Goal: Book appointment/travel/reservation

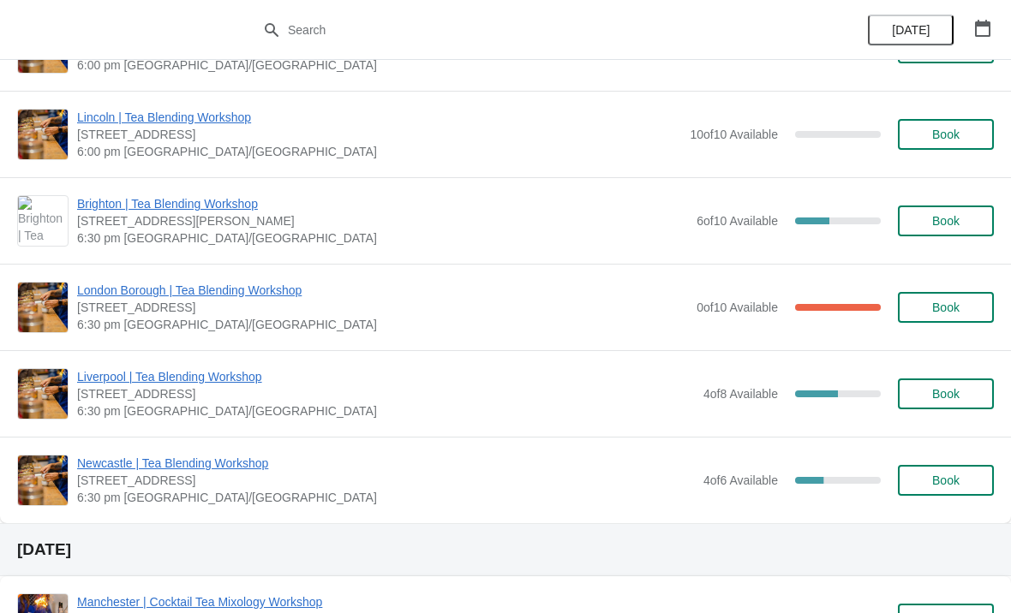
scroll to position [162, 0]
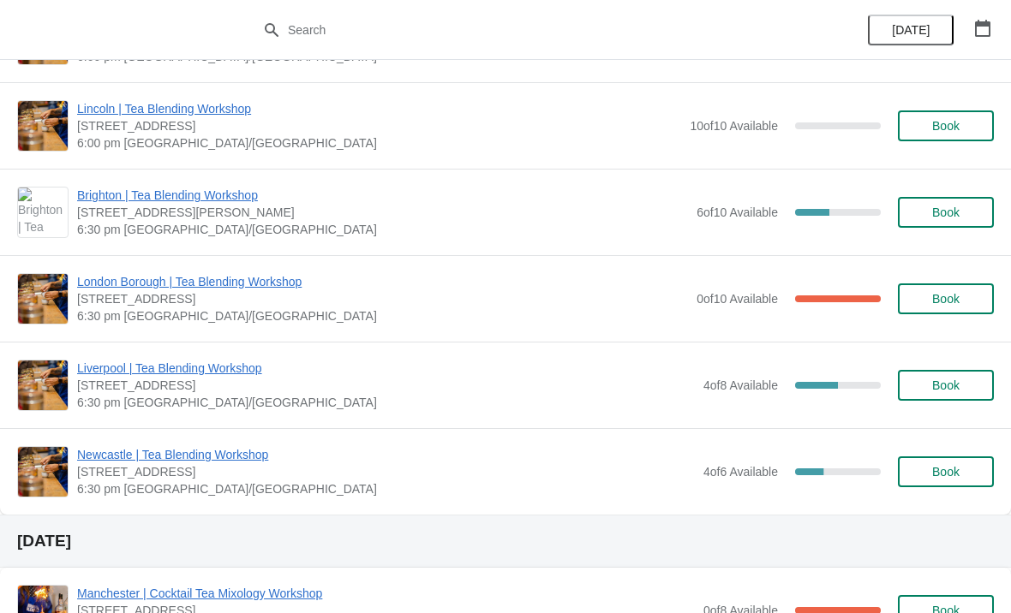
click at [962, 471] on span "Book" at bounding box center [945, 472] width 65 height 14
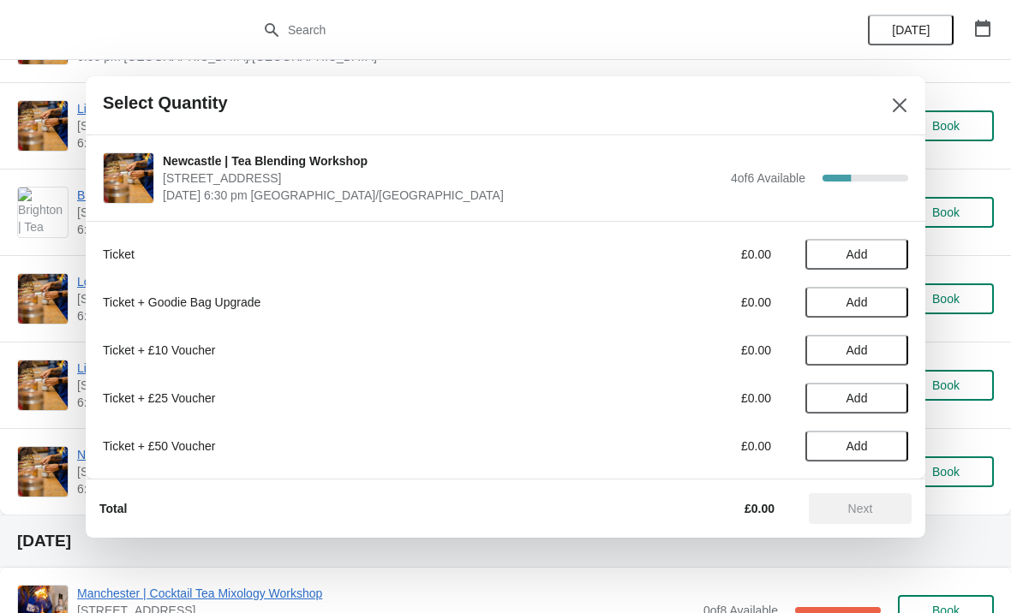
click at [846, 266] on button "Add" at bounding box center [856, 254] width 103 height 31
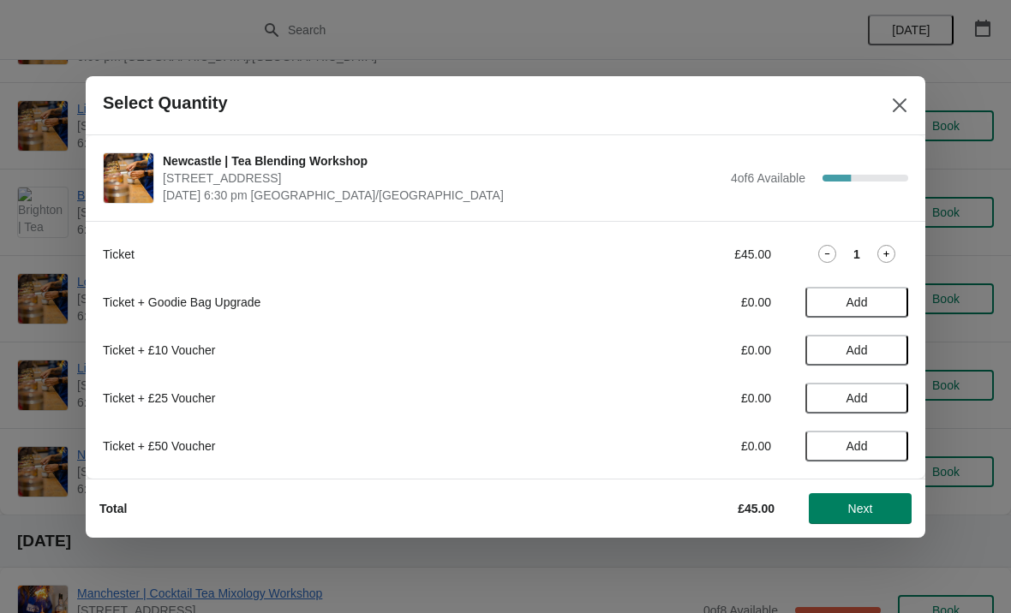
click at [881, 260] on icon at bounding box center [886, 254] width 18 height 18
click at [859, 517] on button "Next" at bounding box center [860, 509] width 103 height 31
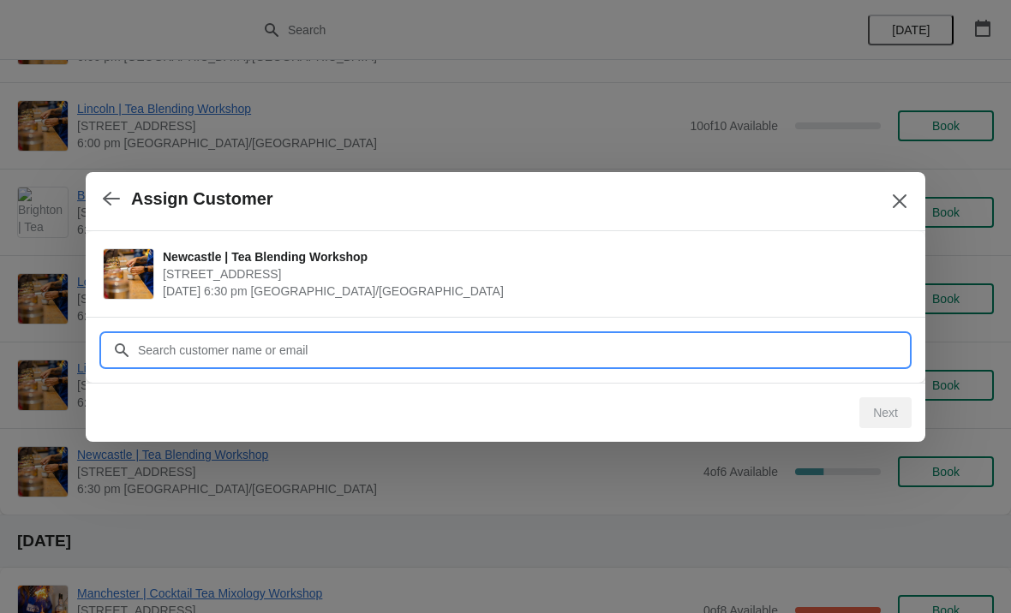
click at [183, 352] on input "Customer" at bounding box center [522, 350] width 771 height 31
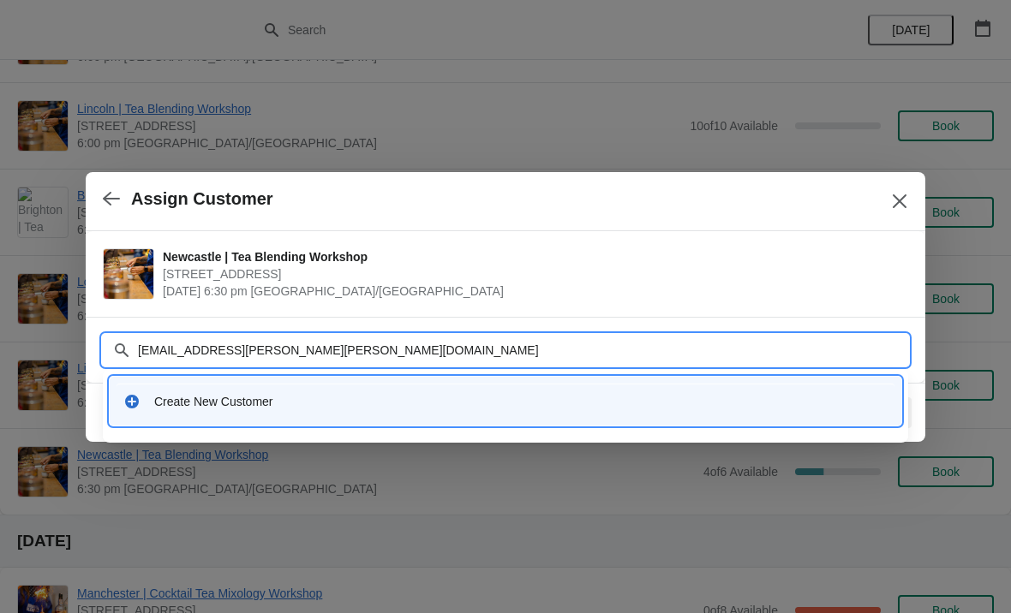
type input "[EMAIL_ADDRESS][PERSON_NAME][PERSON_NAME][DOMAIN_NAME]"
click at [136, 407] on icon at bounding box center [131, 401] width 17 height 17
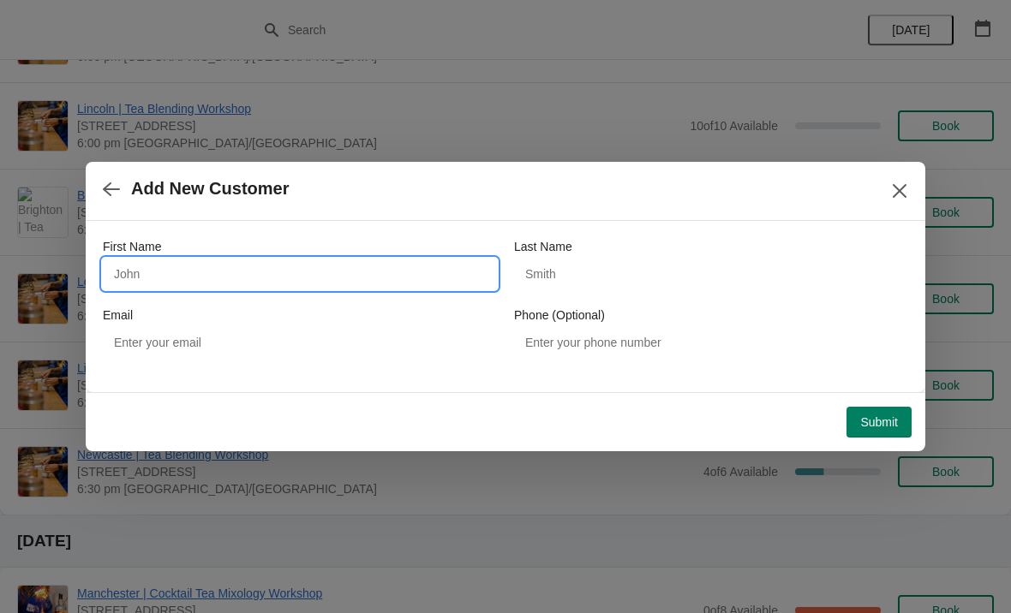
click at [236, 282] on input "First Name" at bounding box center [300, 274] width 394 height 31
type input "[PERSON_NAME]"
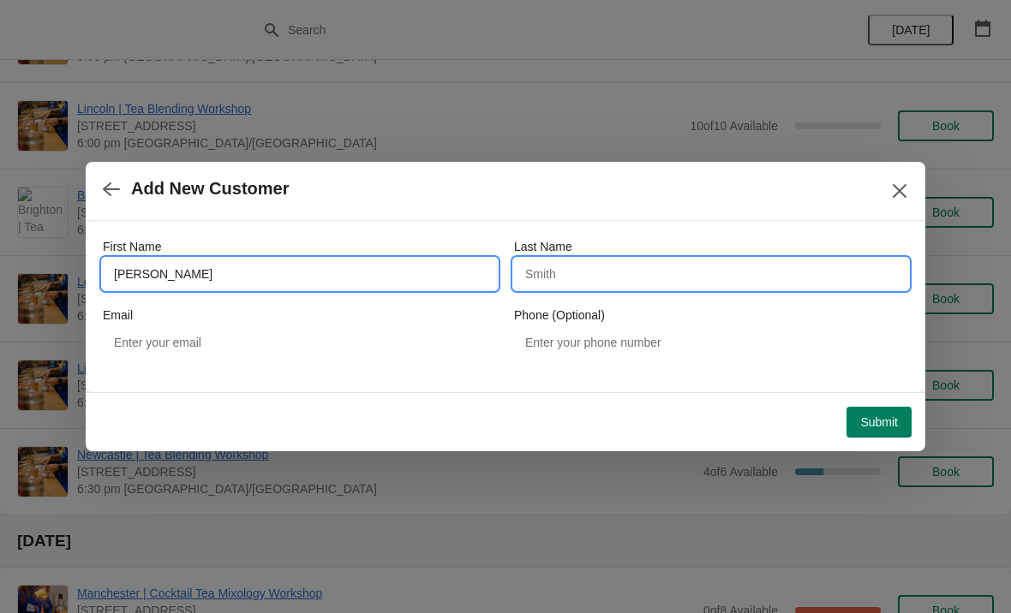
click at [586, 274] on input "Last Name" at bounding box center [711, 274] width 394 height 31
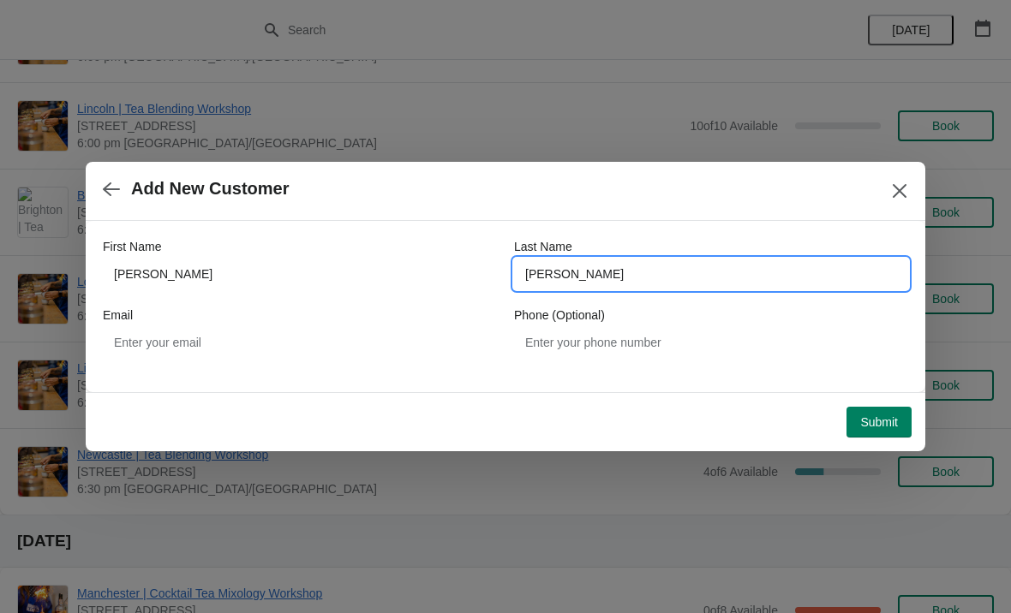
type input "[PERSON_NAME]"
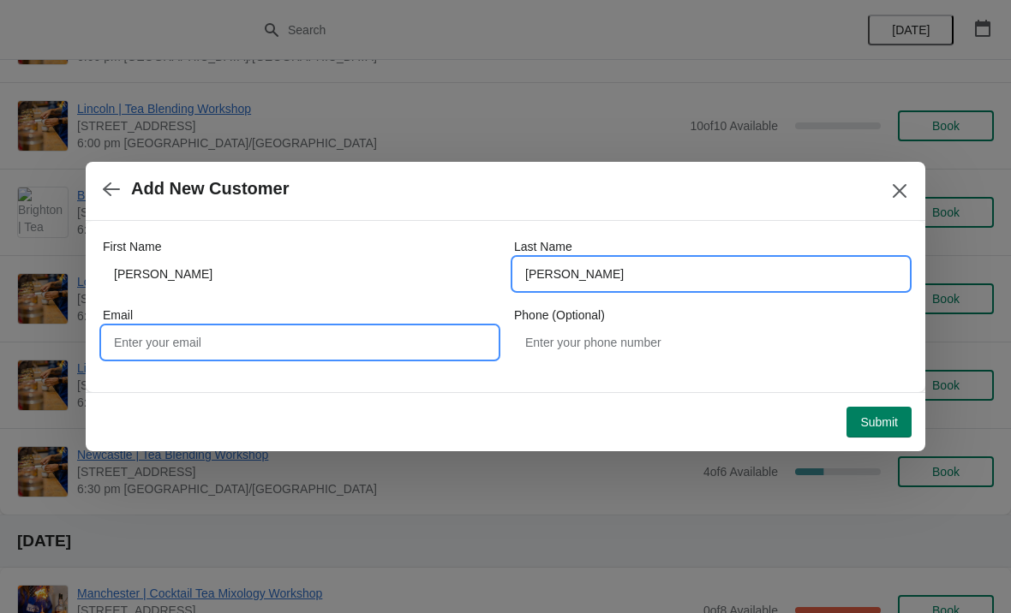
click at [223, 341] on input "Email" at bounding box center [300, 342] width 394 height 31
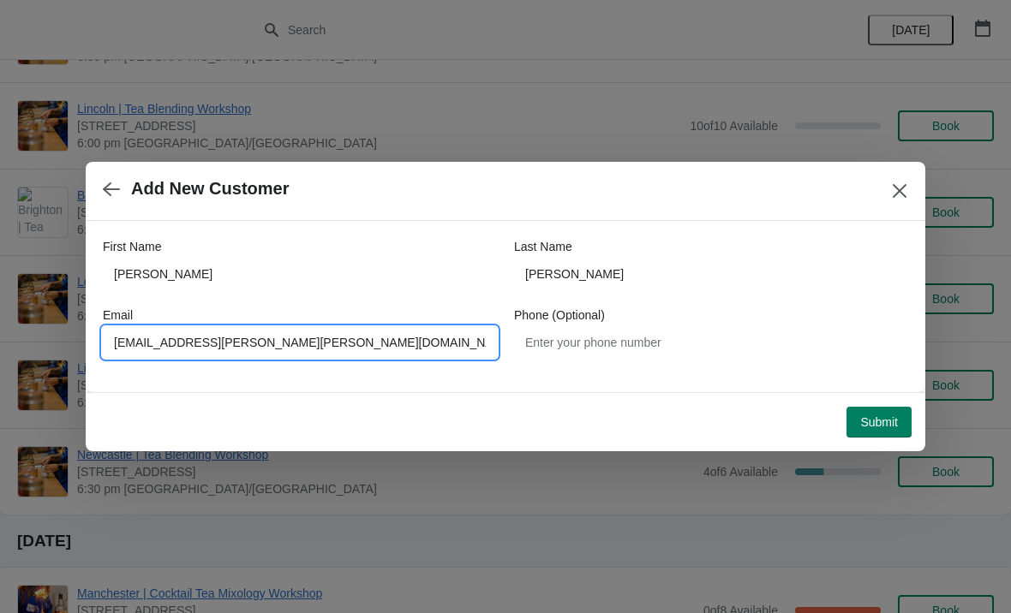
type input "[EMAIL_ADDRESS][PERSON_NAME][PERSON_NAME][DOMAIN_NAME]"
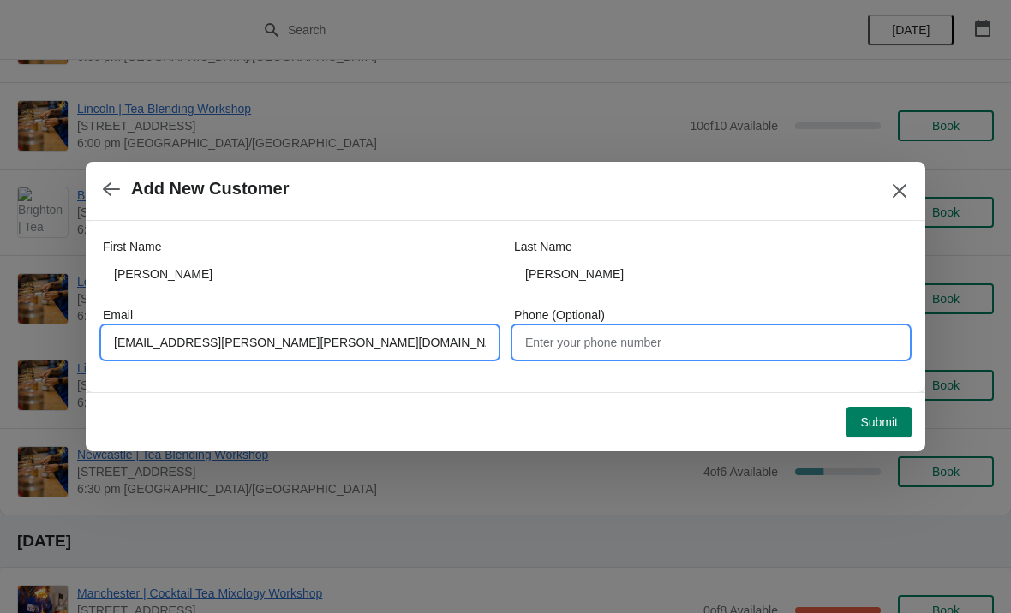
click at [639, 343] on input "Phone (Optional)" at bounding box center [711, 342] width 394 height 31
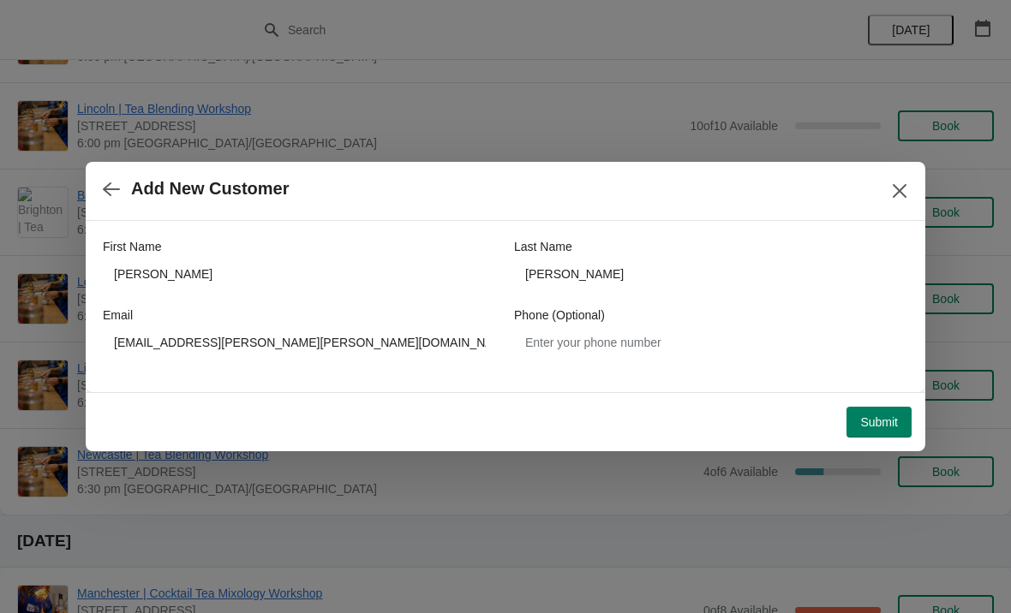
click at [879, 430] on button "Submit" at bounding box center [879, 422] width 65 height 31
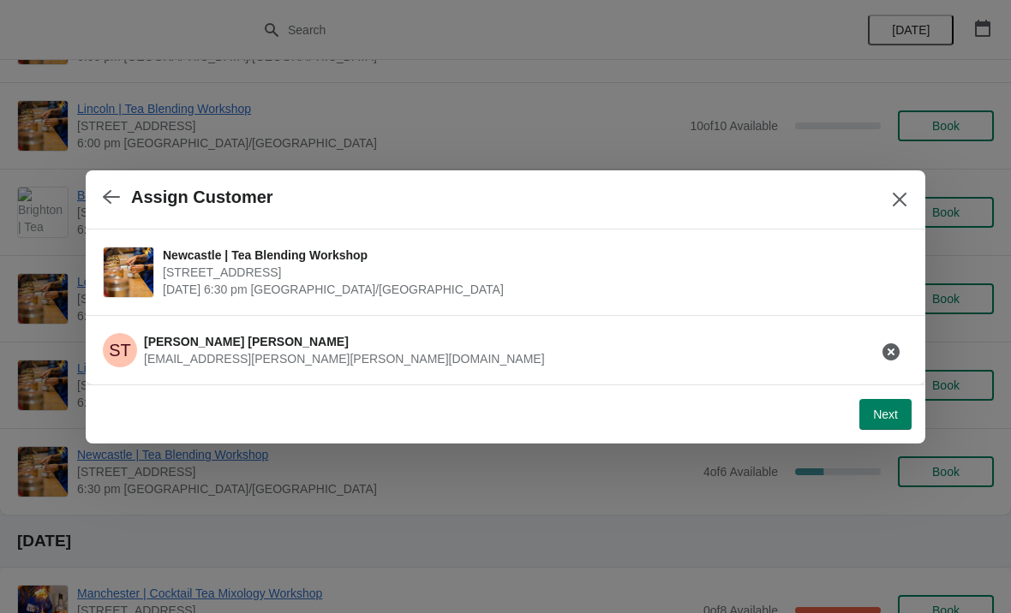
click at [892, 423] on button "Next" at bounding box center [885, 414] width 52 height 31
select select "No"
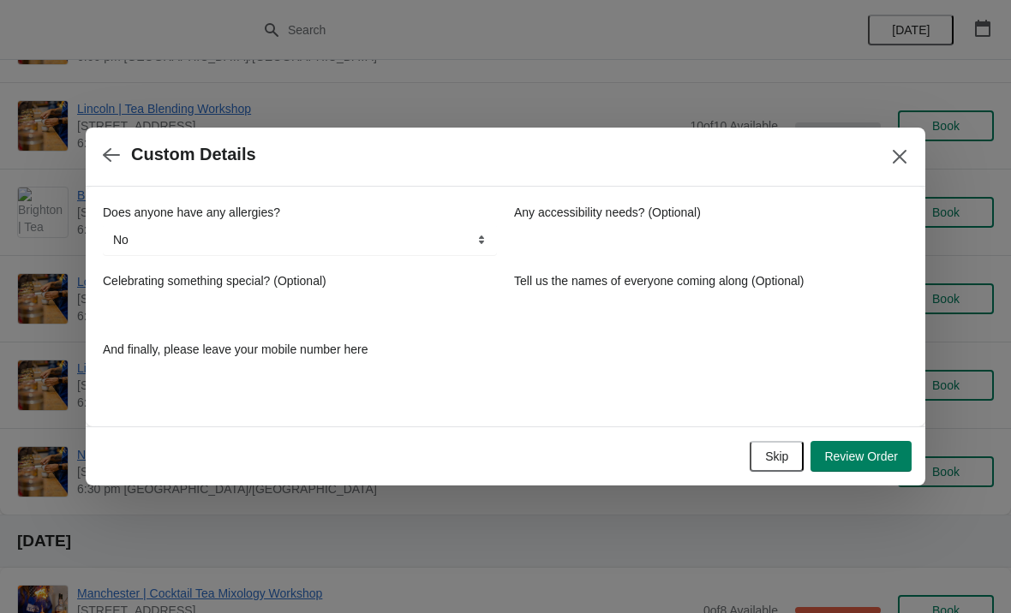
click at [873, 466] on button "Review Order" at bounding box center [861, 456] width 101 height 31
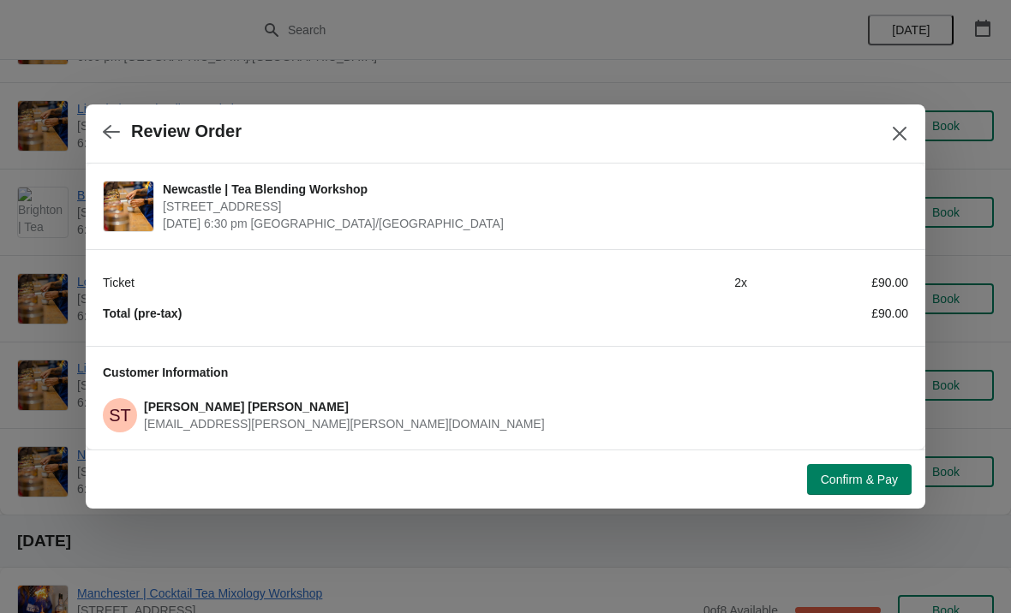
click at [873, 488] on button "Confirm & Pay" at bounding box center [859, 479] width 105 height 31
